Goal: Browse casually: Explore the website without a specific task or goal

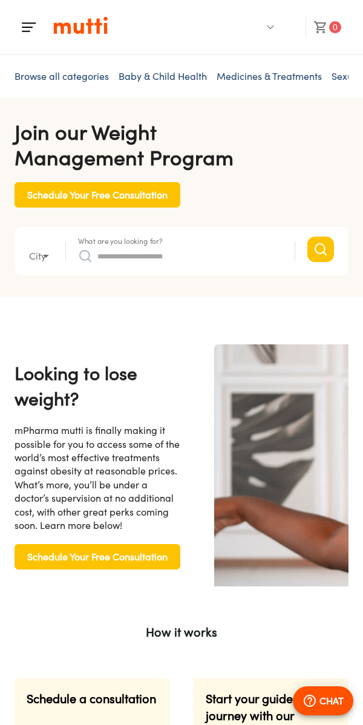
type input "*"
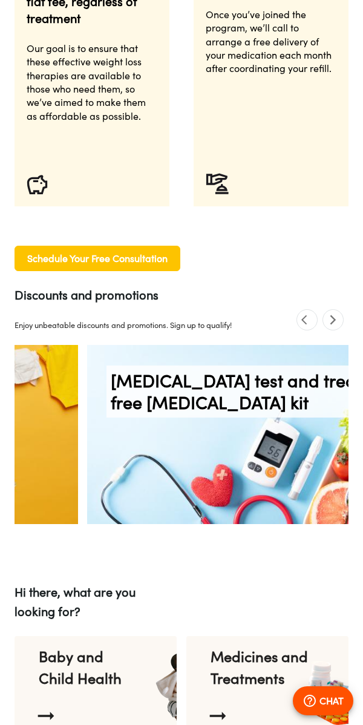
scroll to position [1039, 0]
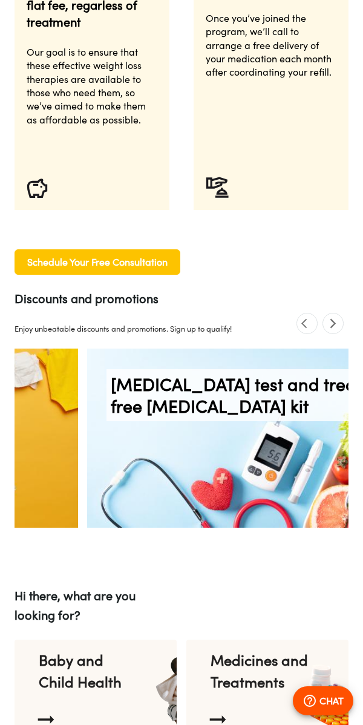
click at [311, 325] on icon "previous" at bounding box center [306, 323] width 11 height 11
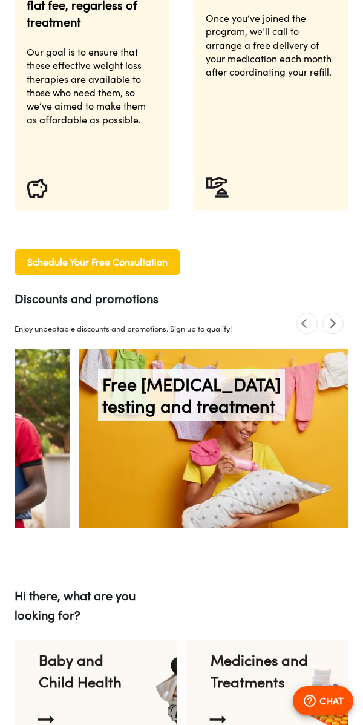
click at [311, 325] on icon "previous" at bounding box center [306, 323] width 11 height 11
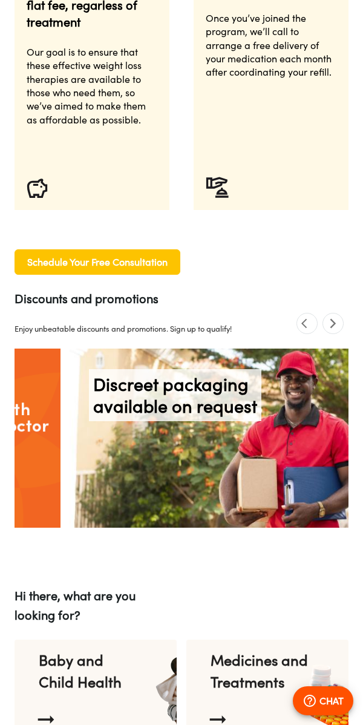
click at [311, 324] on icon "previous" at bounding box center [306, 323] width 11 height 11
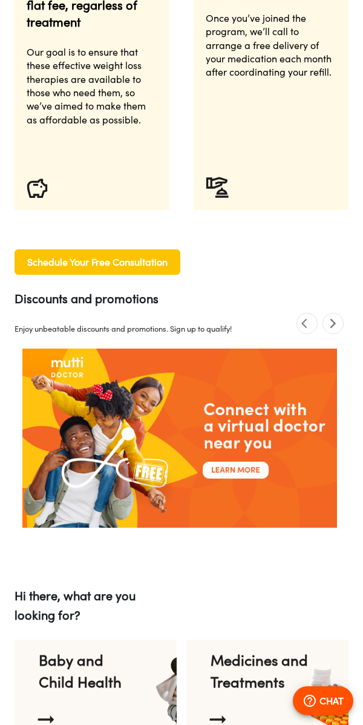
scroll to position [0, 1573]
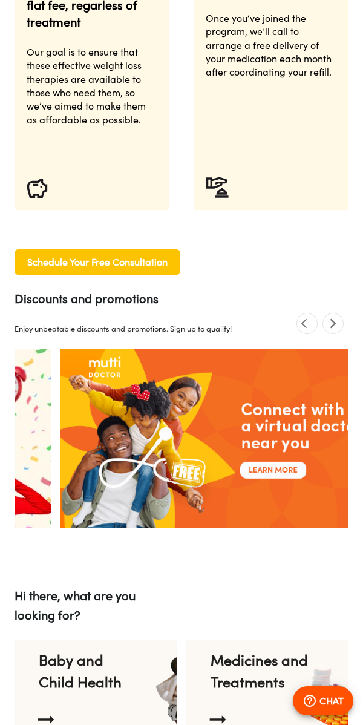
click at [315, 330] on section at bounding box center [322, 323] width 52 height 21
click at [316, 315] on section at bounding box center [322, 323] width 52 height 21
click at [315, 326] on span "previous" at bounding box center [306, 323] width 21 height 21
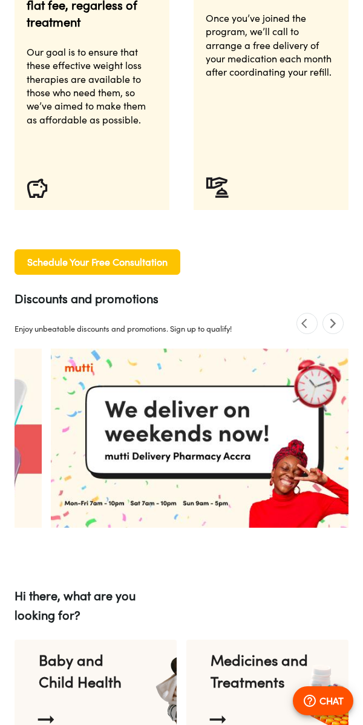
click at [315, 325] on span "previous" at bounding box center [306, 323] width 21 height 21
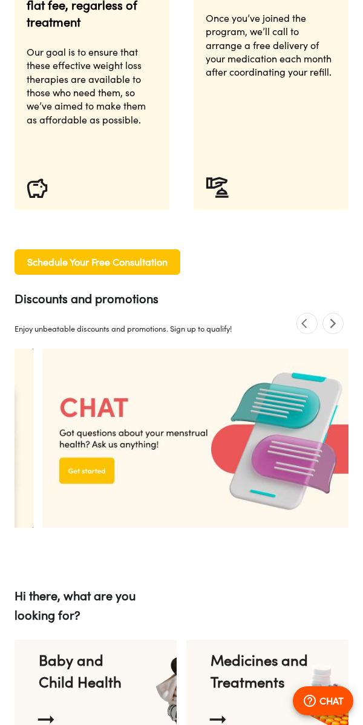
click at [333, 319] on icon "next" at bounding box center [332, 323] width 11 height 11
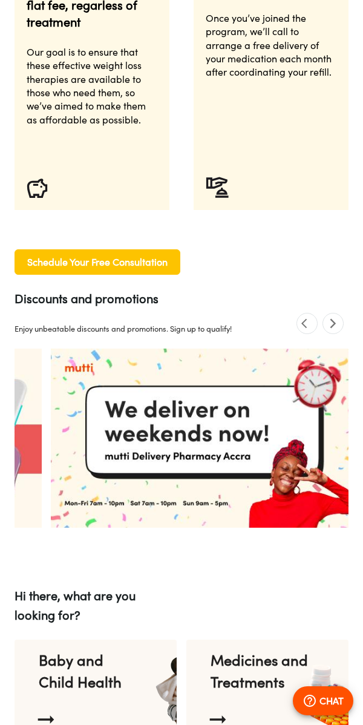
click at [308, 319] on icon "previous" at bounding box center [306, 323] width 11 height 11
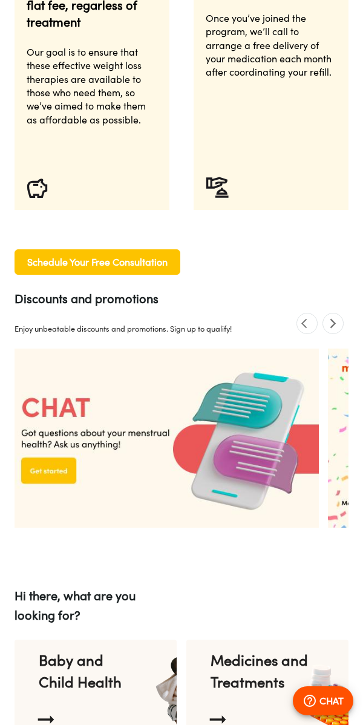
scroll to position [0, 943]
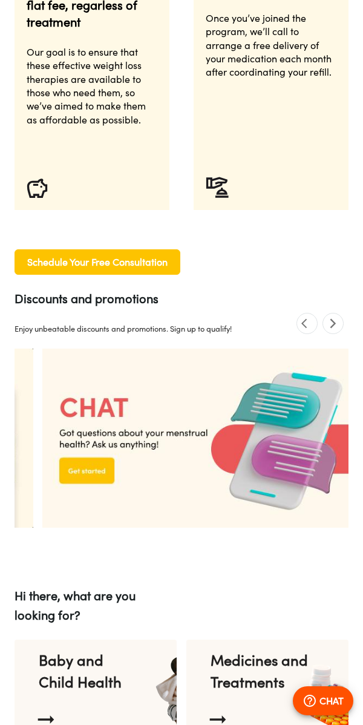
click at [308, 319] on icon "previous" at bounding box center [306, 323] width 11 height 11
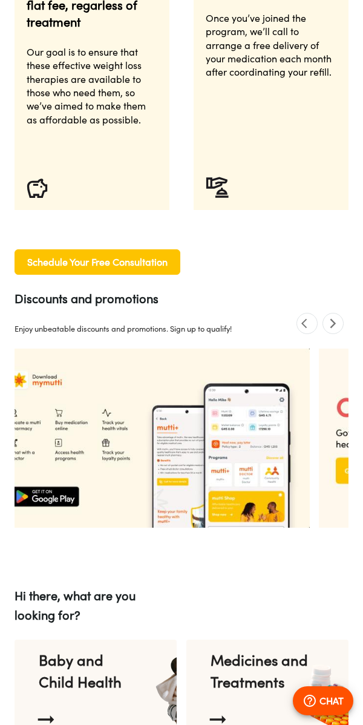
scroll to position [0, 629]
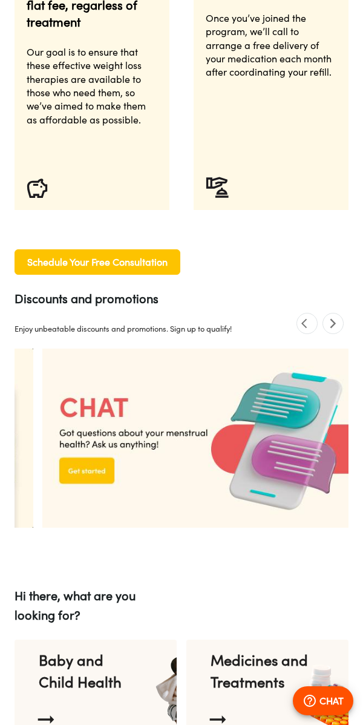
click at [308, 318] on icon "previous" at bounding box center [306, 323] width 11 height 11
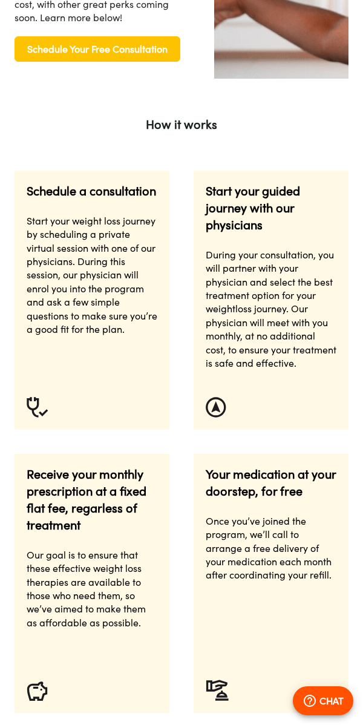
scroll to position [0, 0]
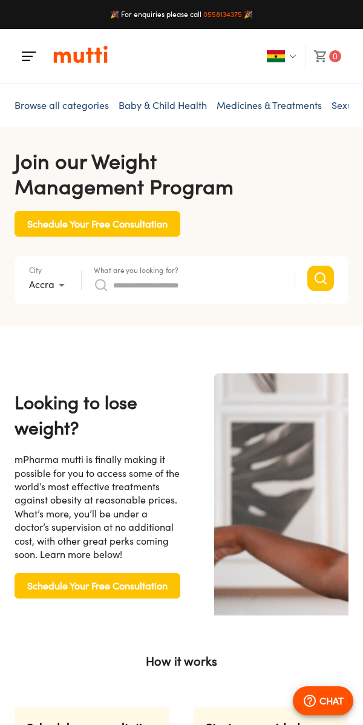
click at [269, 282] on input "What are you looking for?" at bounding box center [197, 284] width 169 height 19
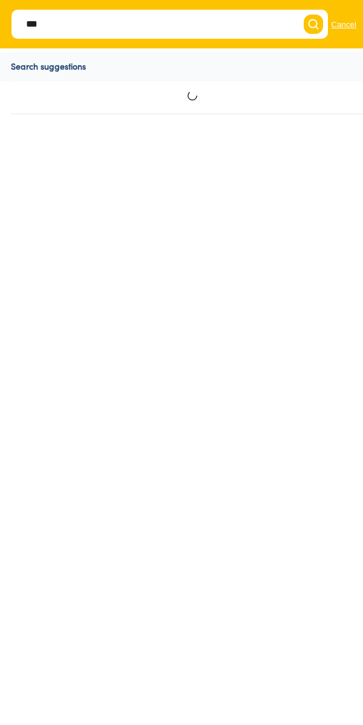
type input "****"
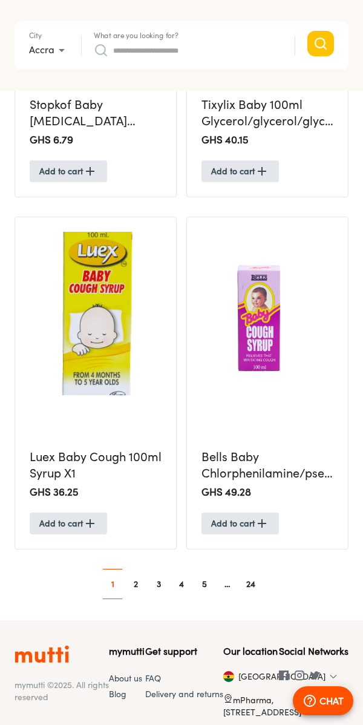
scroll to position [1876, 0]
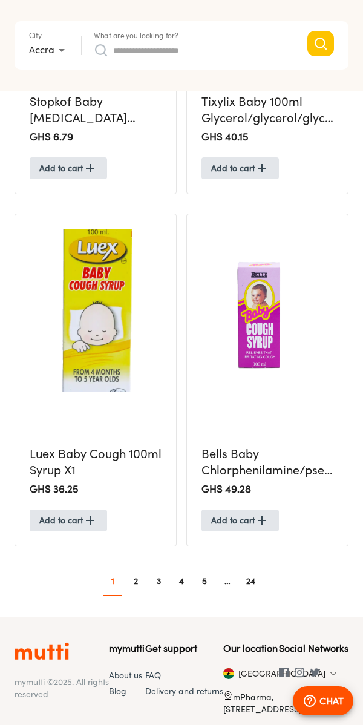
click at [153, 585] on link "3" at bounding box center [158, 580] width 19 height 19
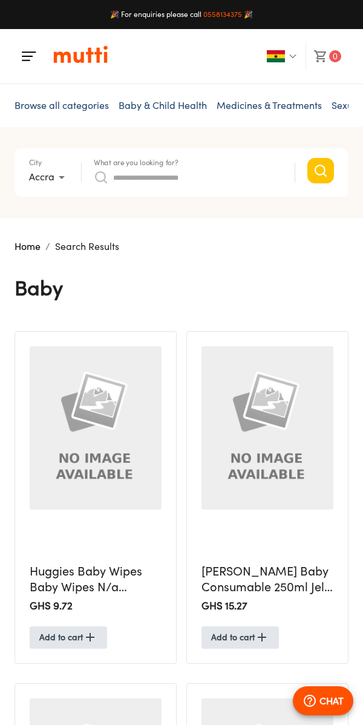
click at [297, 93] on ul "Browse all categories Baby & Child Health Medicines & Treatments Sexual Health …" at bounding box center [182, 105] width 334 height 43
click at [289, 108] on link "Medicines & Treatments" at bounding box center [269, 105] width 105 height 12
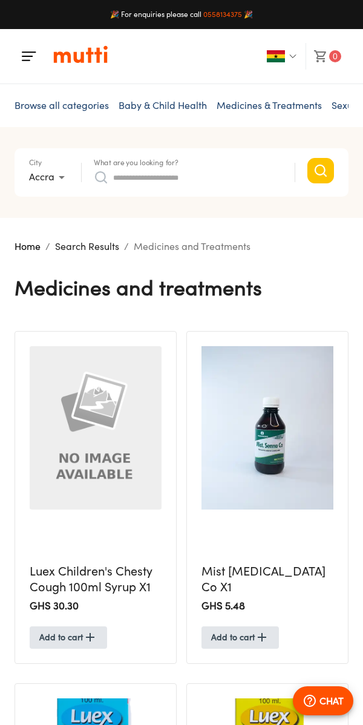
click at [39, 54] on button "button" at bounding box center [29, 56] width 29 height 29
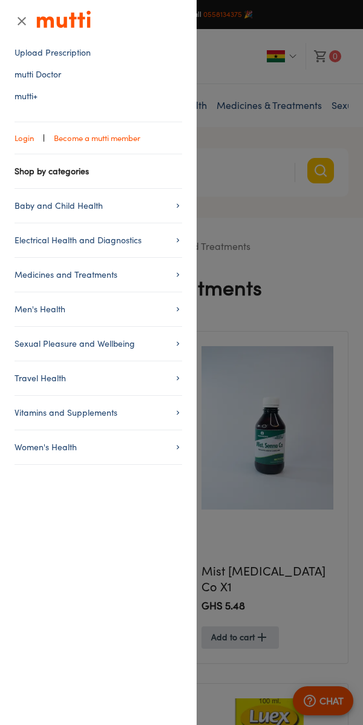
click at [128, 140] on span "Become a mutti member" at bounding box center [97, 138] width 86 height 12
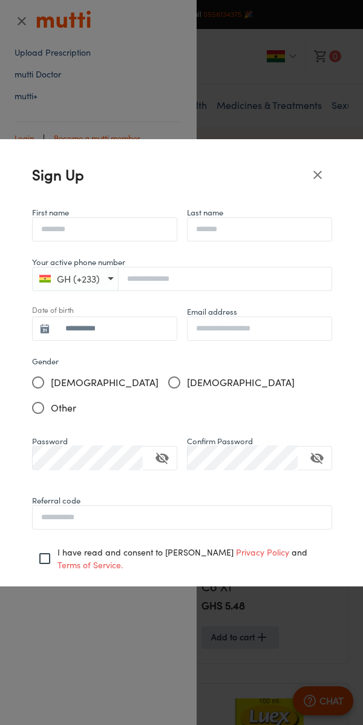
click at [321, 169] on icon "close" at bounding box center [317, 175] width 15 height 15
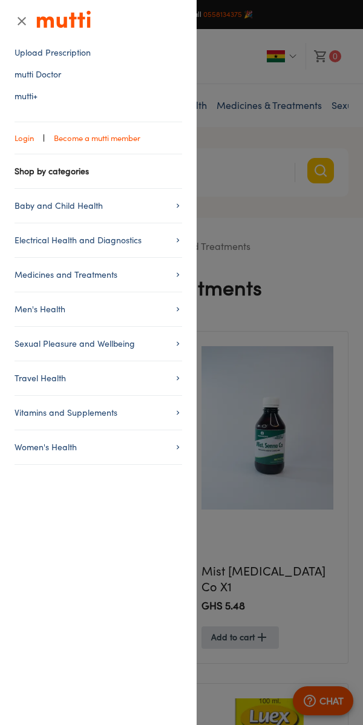
click at [177, 211] on span "Baby and Child Health" at bounding box center [99, 205] width 168 height 15
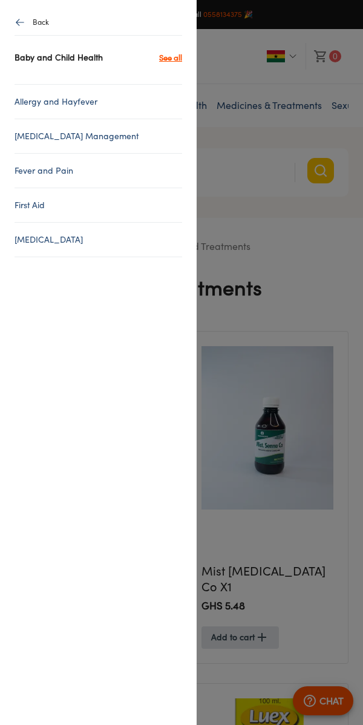
click at [20, 33] on button "button" at bounding box center [24, 22] width 18 height 25
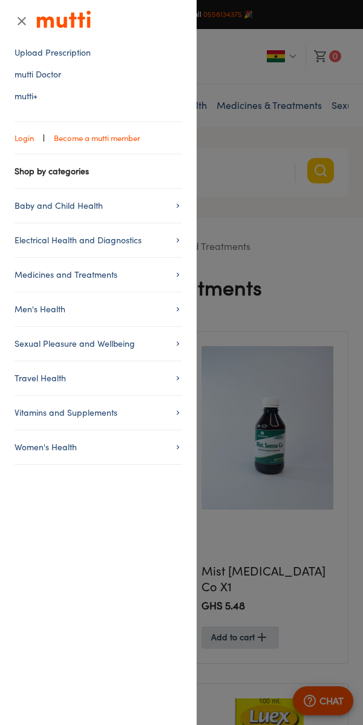
click at [168, 345] on span "Sexual Pleasure and Wellbeing" at bounding box center [99, 343] width 168 height 15
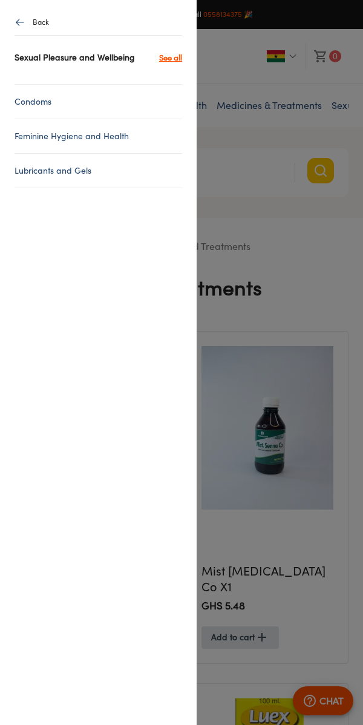
click at [133, 96] on link "Condoms" at bounding box center [99, 101] width 168 height 15
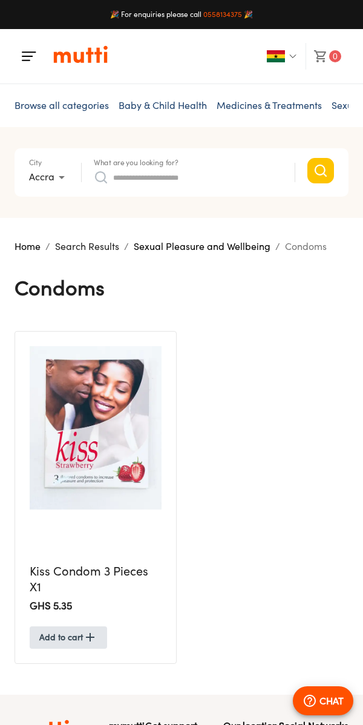
click at [27, 68] on button "button" at bounding box center [29, 56] width 29 height 29
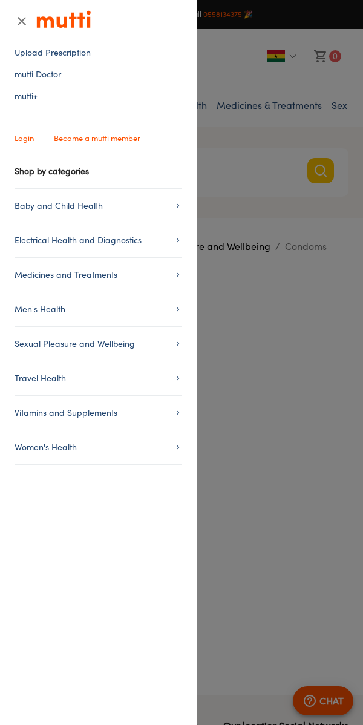
click at [145, 345] on span "Sexual Pleasure and Wellbeing" at bounding box center [99, 343] width 168 height 15
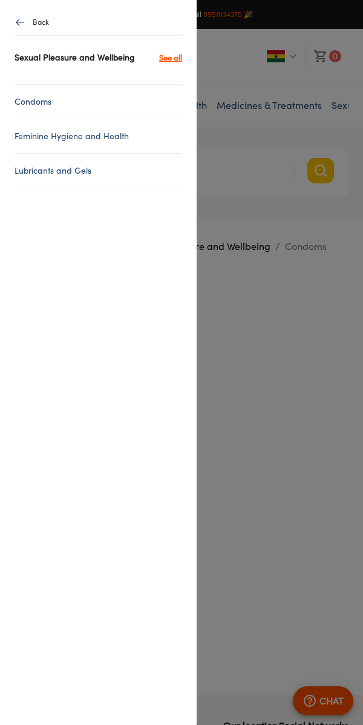
click at [137, 167] on link "Lubricants and Gels" at bounding box center [99, 170] width 168 height 15
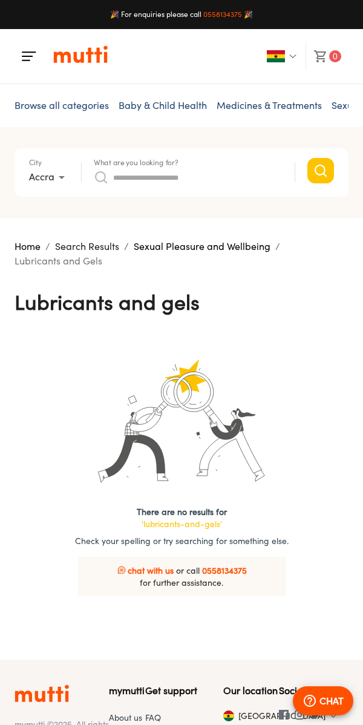
click at [28, 63] on img "button" at bounding box center [29, 56] width 15 height 15
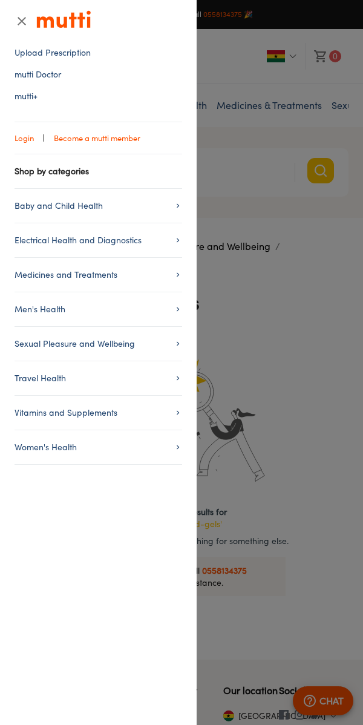
click at [146, 344] on span "Sexual Pleasure and Wellbeing" at bounding box center [99, 343] width 168 height 15
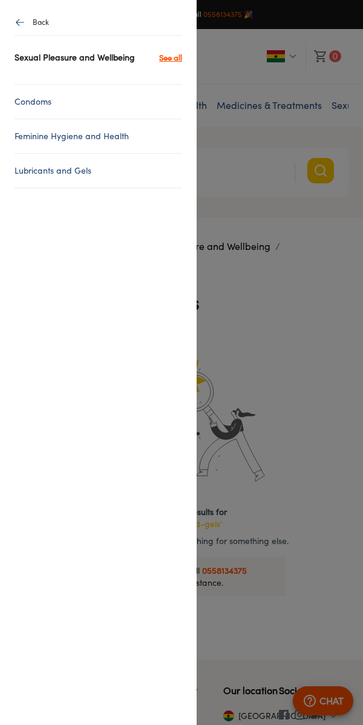
click at [150, 130] on link "Feminine Hygiene and Health" at bounding box center [99, 136] width 168 height 15
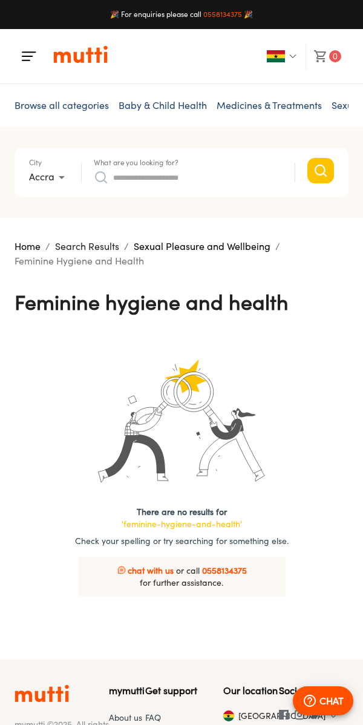
click at [33, 57] on img "button" at bounding box center [29, 56] width 15 height 15
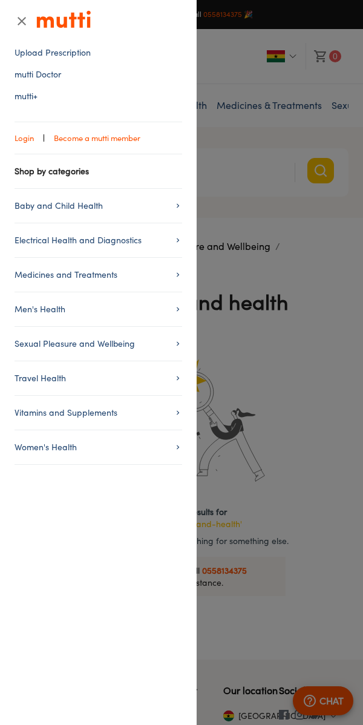
click at [152, 442] on span "Women's Health" at bounding box center [99, 447] width 168 height 15
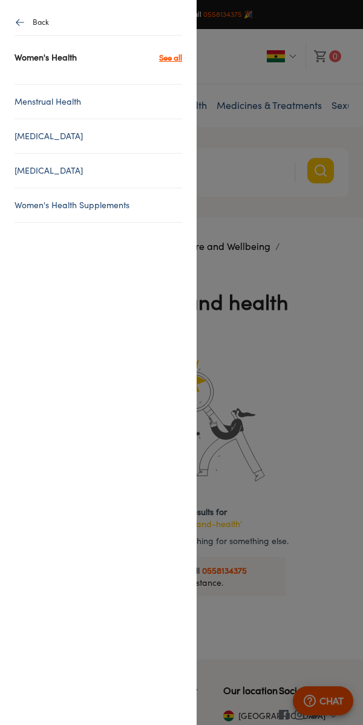
click at [160, 96] on link "Menstrual Health" at bounding box center [99, 101] width 168 height 15
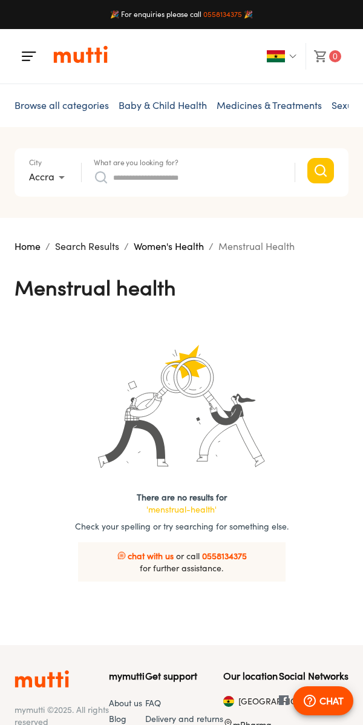
click at [37, 48] on button "button" at bounding box center [29, 56] width 29 height 29
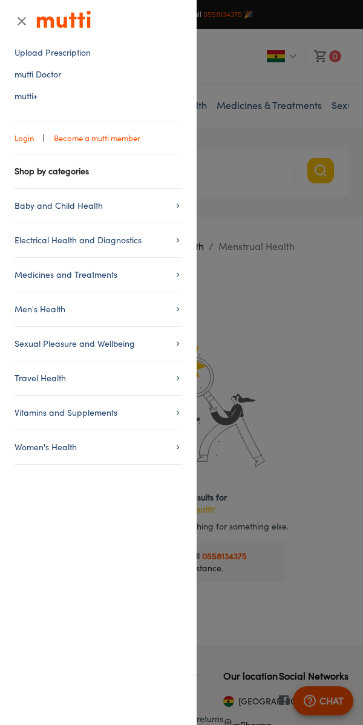
click at [132, 442] on span "Women's Health" at bounding box center [99, 447] width 168 height 15
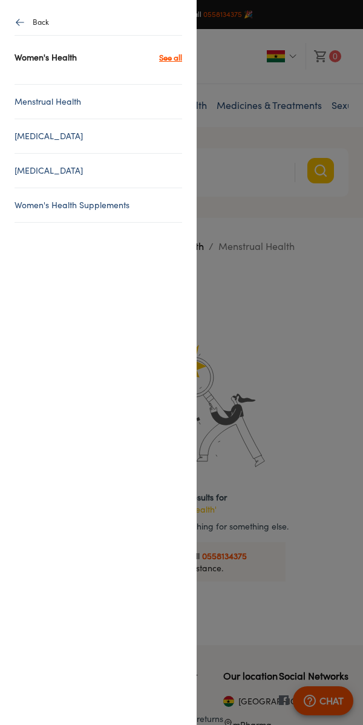
click at [132, 129] on link "Morning After Pill" at bounding box center [99, 136] width 168 height 15
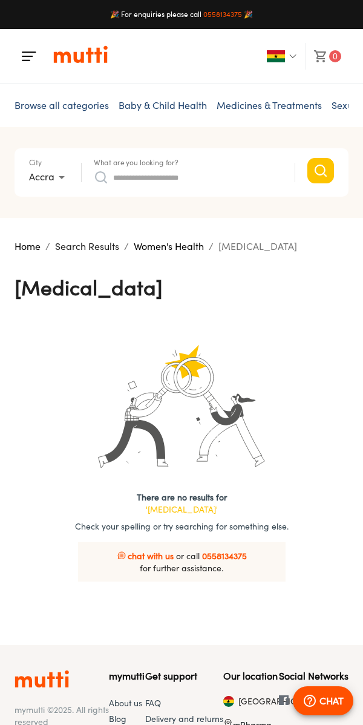
click at [33, 57] on img "button" at bounding box center [29, 56] width 15 height 15
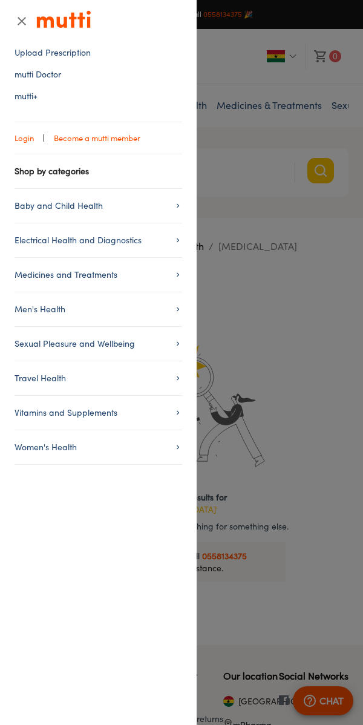
click at [145, 239] on span "Electrical Health and Diagnostics" at bounding box center [99, 240] width 168 height 15
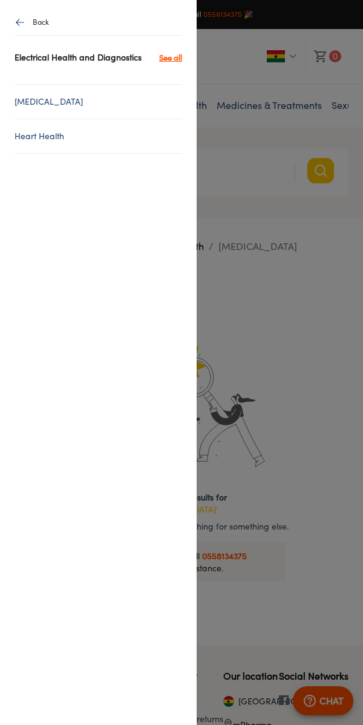
click at [136, 97] on link "Diabetes" at bounding box center [99, 101] width 168 height 15
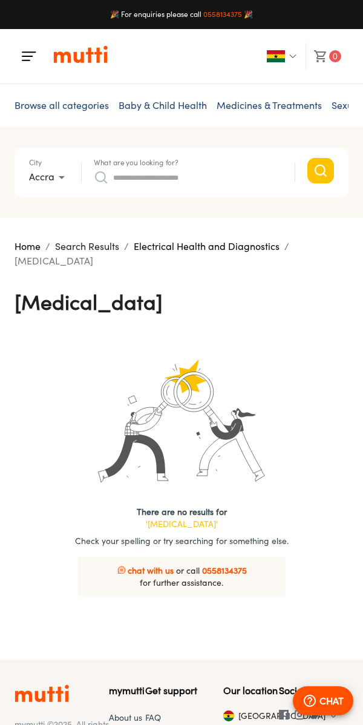
click at [32, 62] on img "button" at bounding box center [29, 56] width 15 height 15
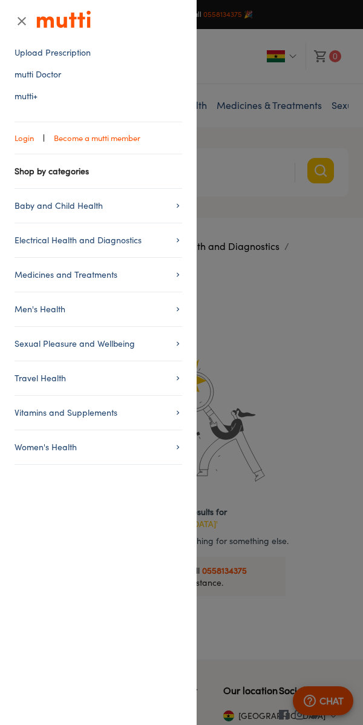
click at [150, 310] on span "Men's Health" at bounding box center [99, 309] width 168 height 15
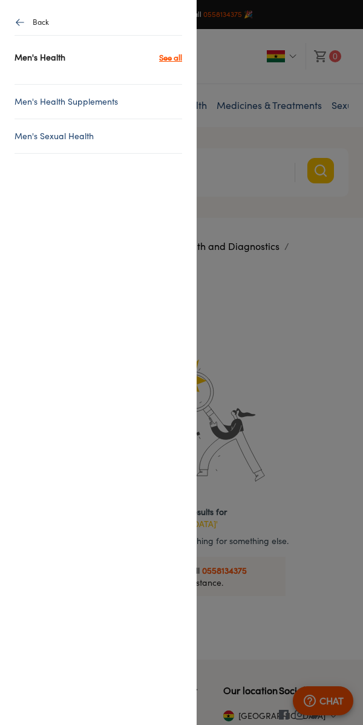
click at [130, 106] on link "Men's Health Supplements" at bounding box center [99, 101] width 168 height 15
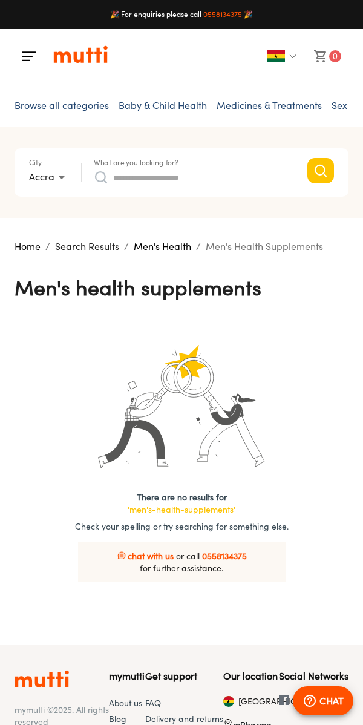
click at [29, 83] on div "0" at bounding box center [182, 56] width 334 height 54
click at [31, 57] on img "button" at bounding box center [29, 56] width 15 height 15
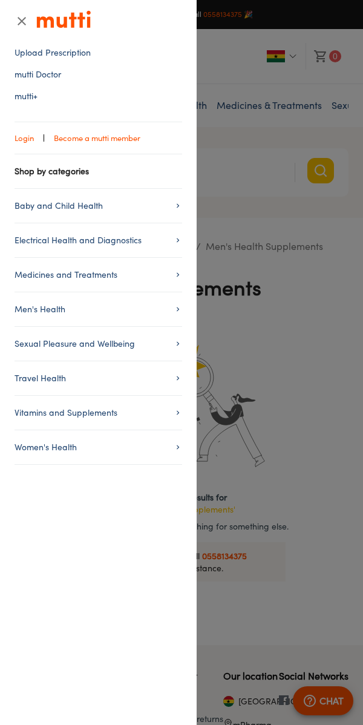
click at [145, 377] on span "Travel Health" at bounding box center [99, 378] width 168 height 15
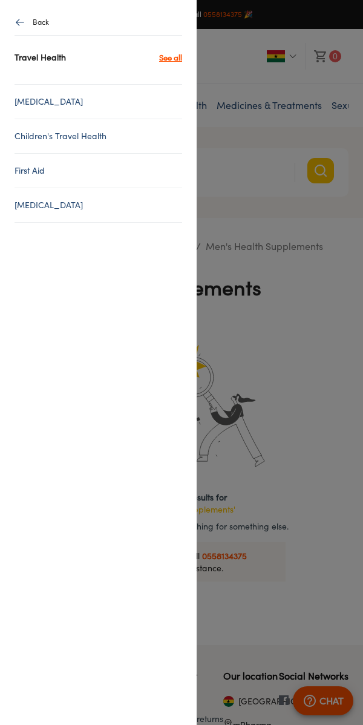
click at [145, 131] on link "Children's Travel Health" at bounding box center [99, 136] width 168 height 15
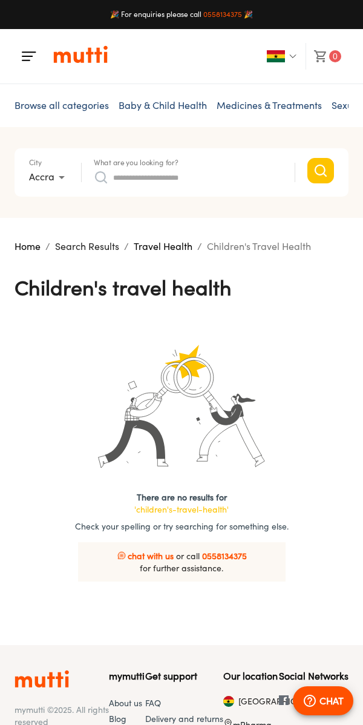
click at [34, 54] on img "button" at bounding box center [29, 56] width 15 height 15
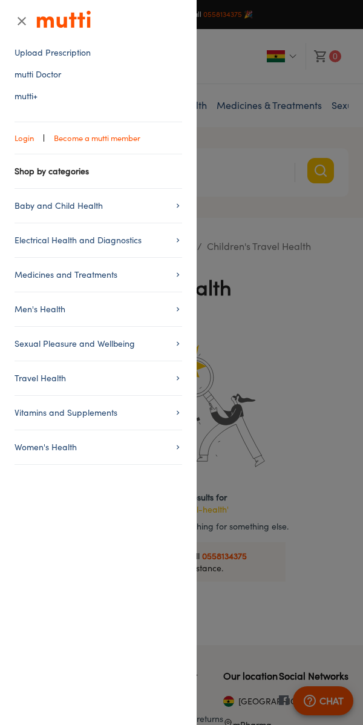
click at [156, 377] on span "Travel Health" at bounding box center [99, 378] width 168 height 15
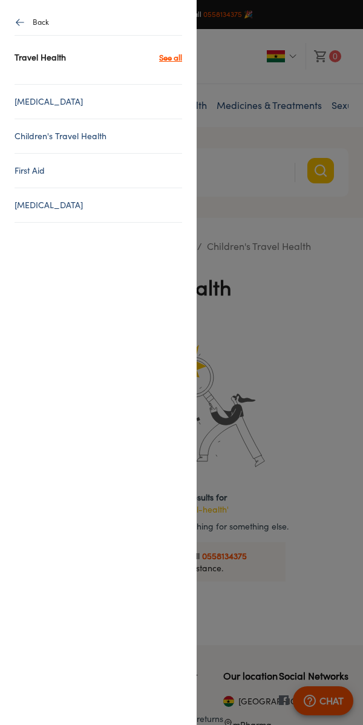
click at [129, 142] on link "Children's Travel Health" at bounding box center [99, 136] width 168 height 15
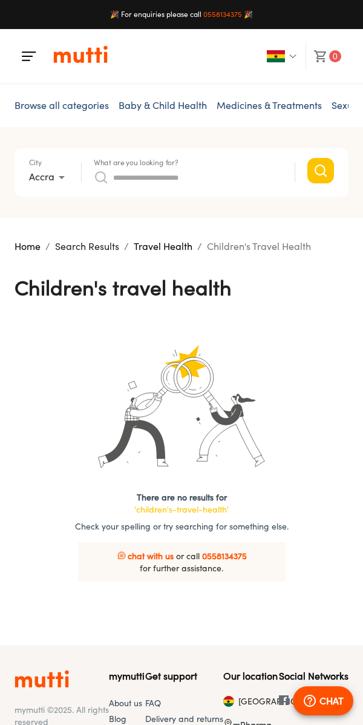
click at [28, 58] on img "button" at bounding box center [29, 56] width 15 height 15
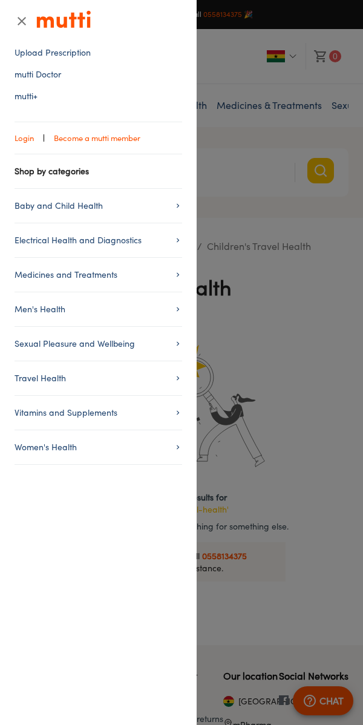
click at [171, 209] on span "Baby and Child Health" at bounding box center [99, 205] width 168 height 15
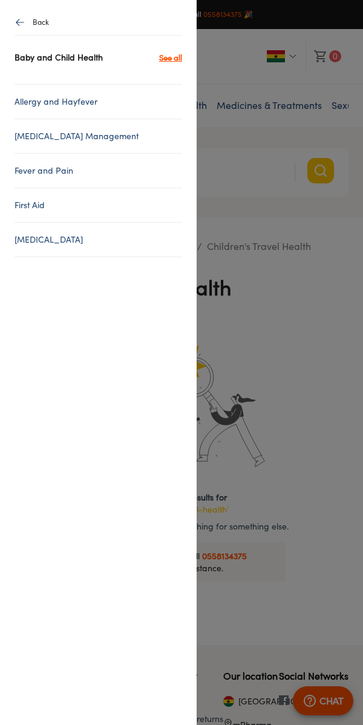
click at [139, 165] on link "Fever and Pain" at bounding box center [99, 170] width 168 height 15
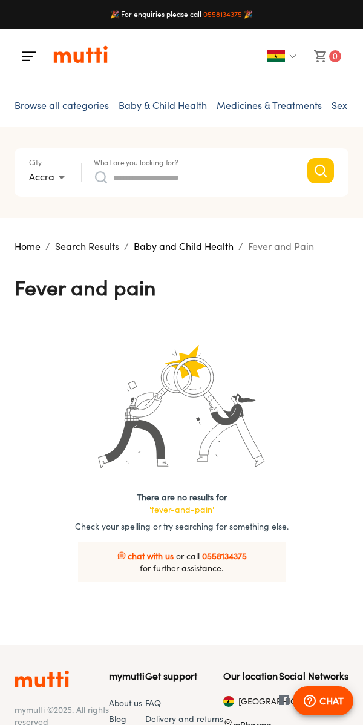
click at [28, 56] on img "button" at bounding box center [29, 56] width 15 height 15
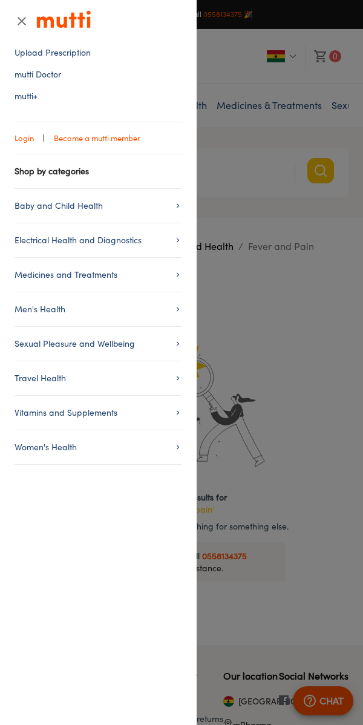
click at [260, 146] on div at bounding box center [181, 362] width 363 height 725
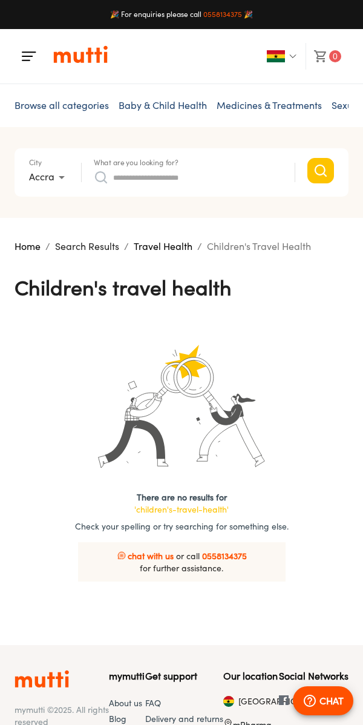
click at [233, 724] on img at bounding box center [228, 723] width 10 height 10
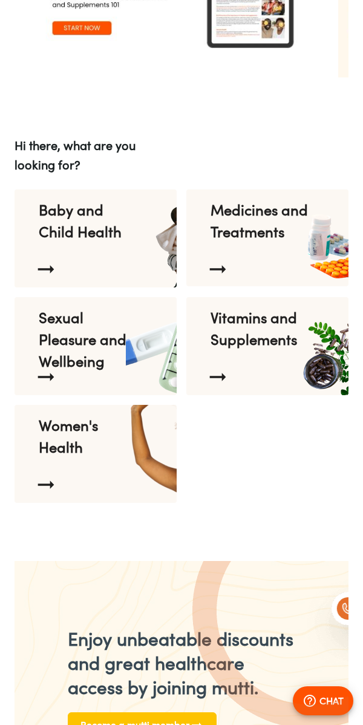
scroll to position [1500, 0]
